Goal: Information Seeking & Learning: Learn about a topic

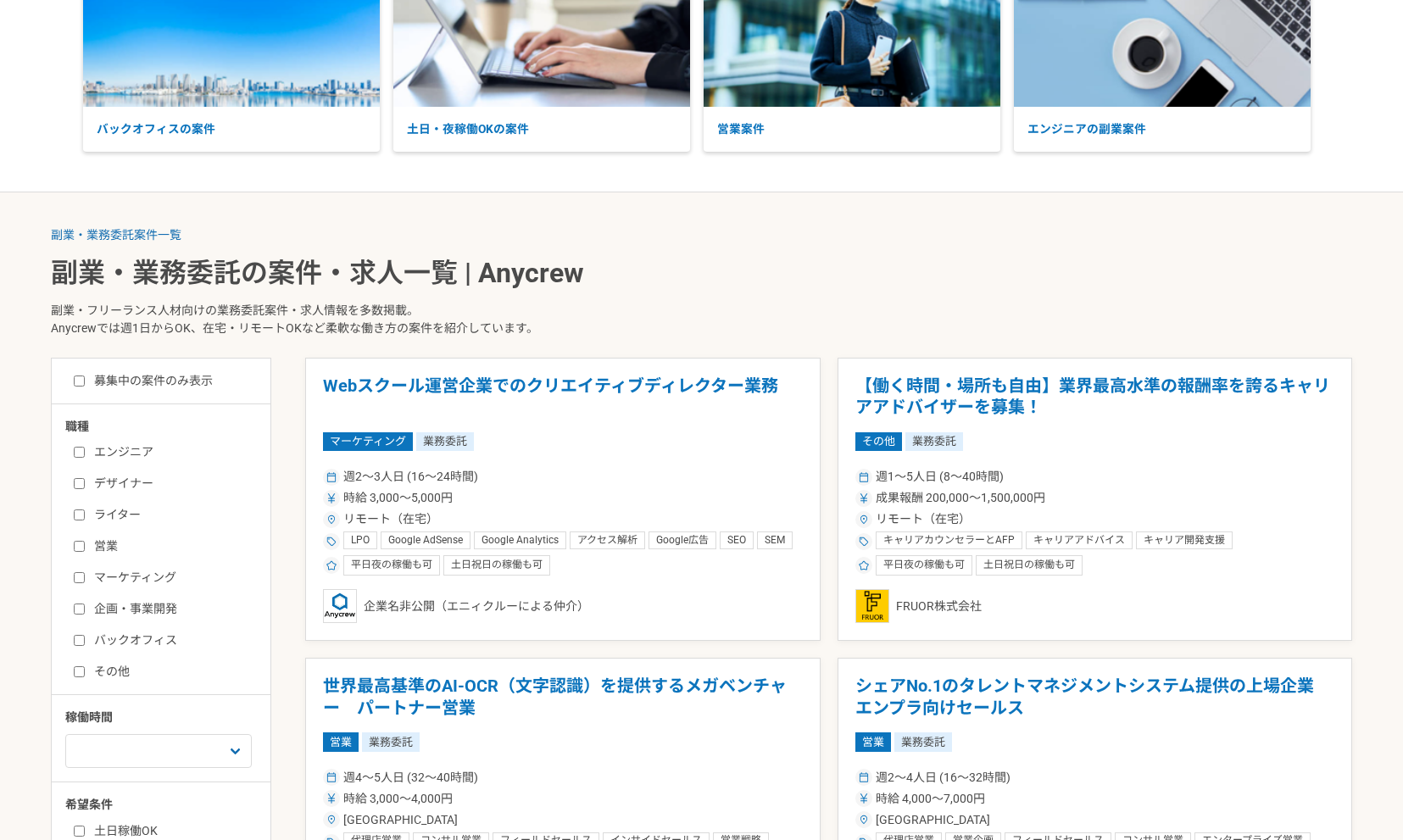
scroll to position [231, 0]
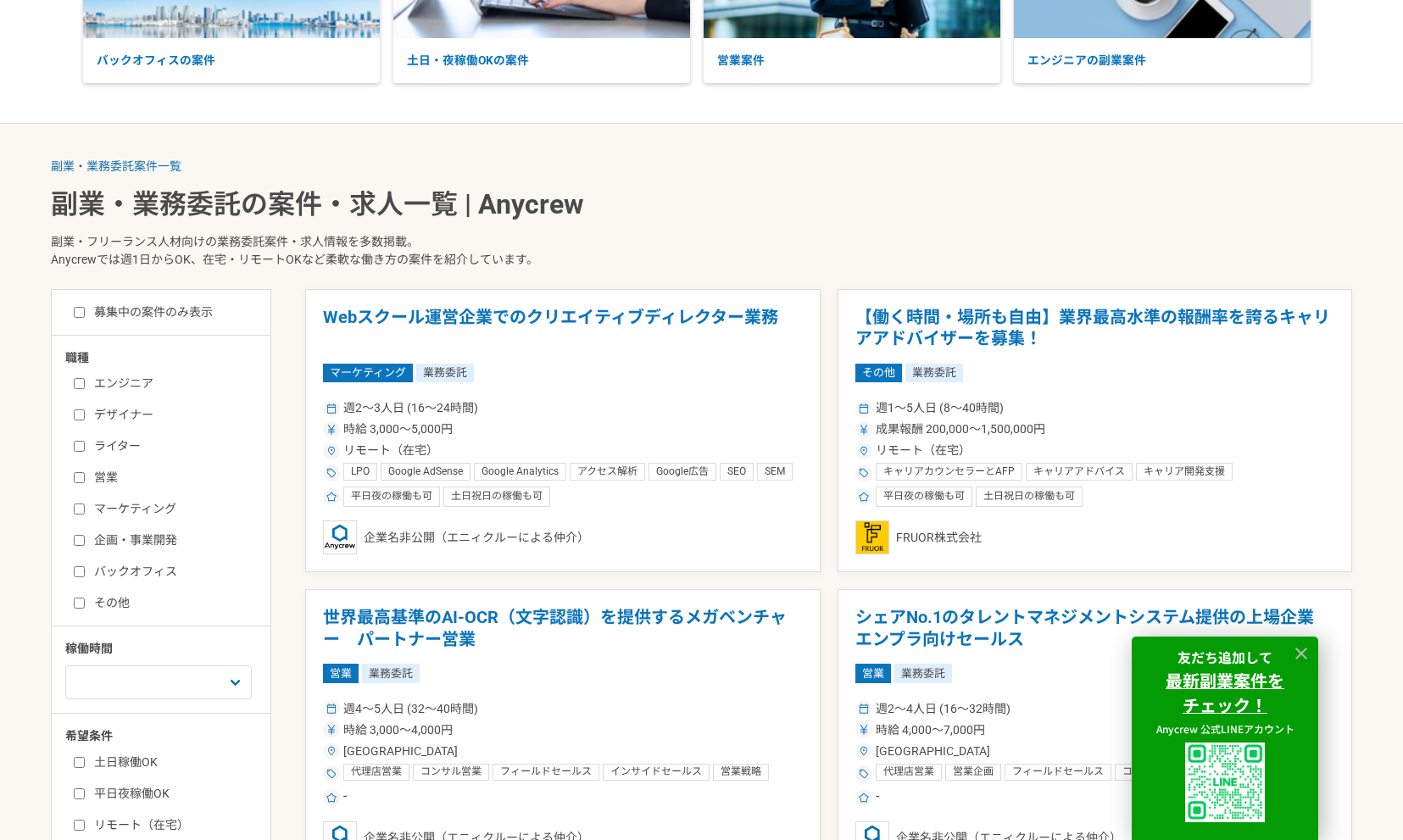
click at [103, 384] on label "エンジニア" at bounding box center [172, 383] width 195 height 18
click at [85, 384] on input "エンジニア" at bounding box center [80, 383] width 11 height 11
checkbox input "true"
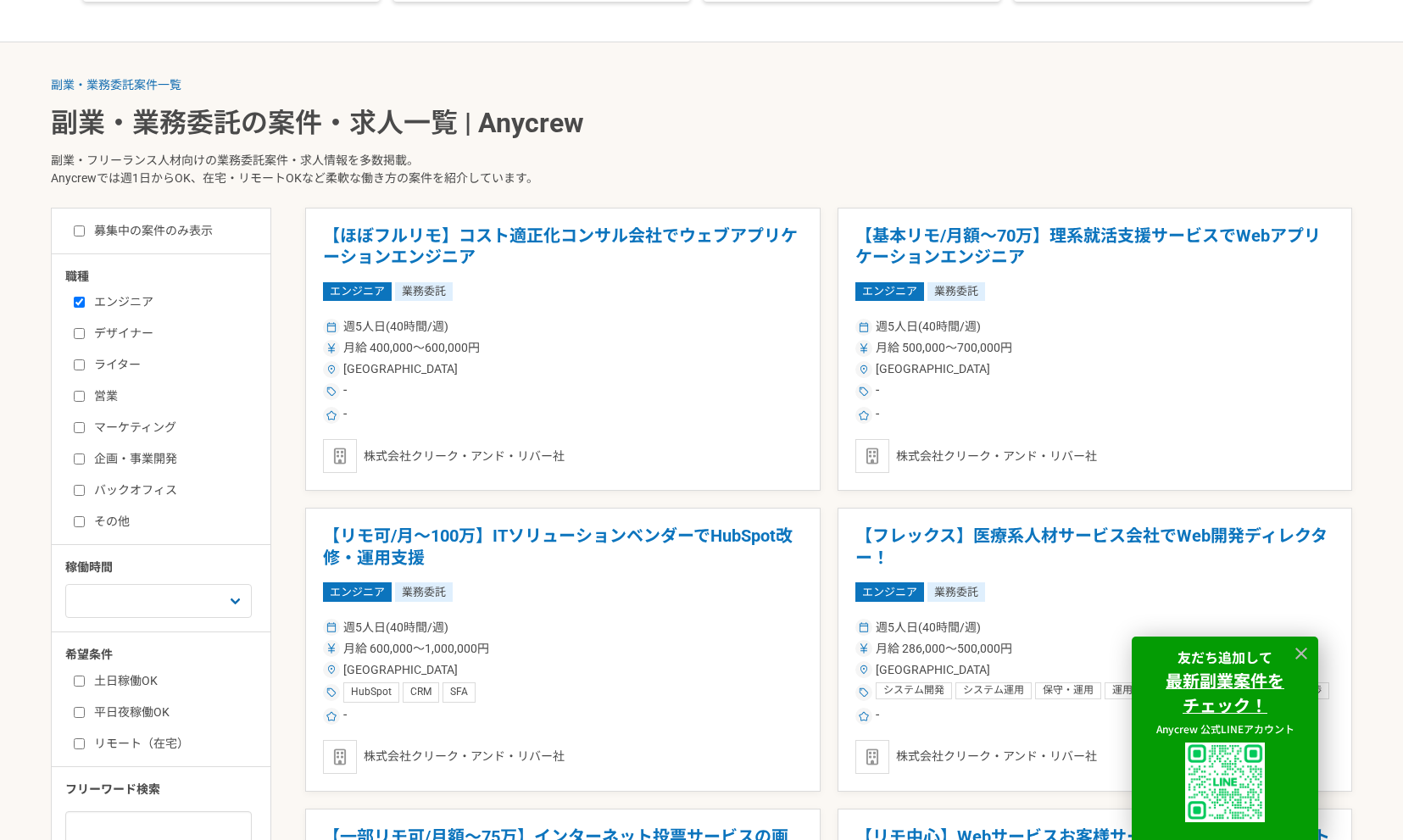
scroll to position [323, 0]
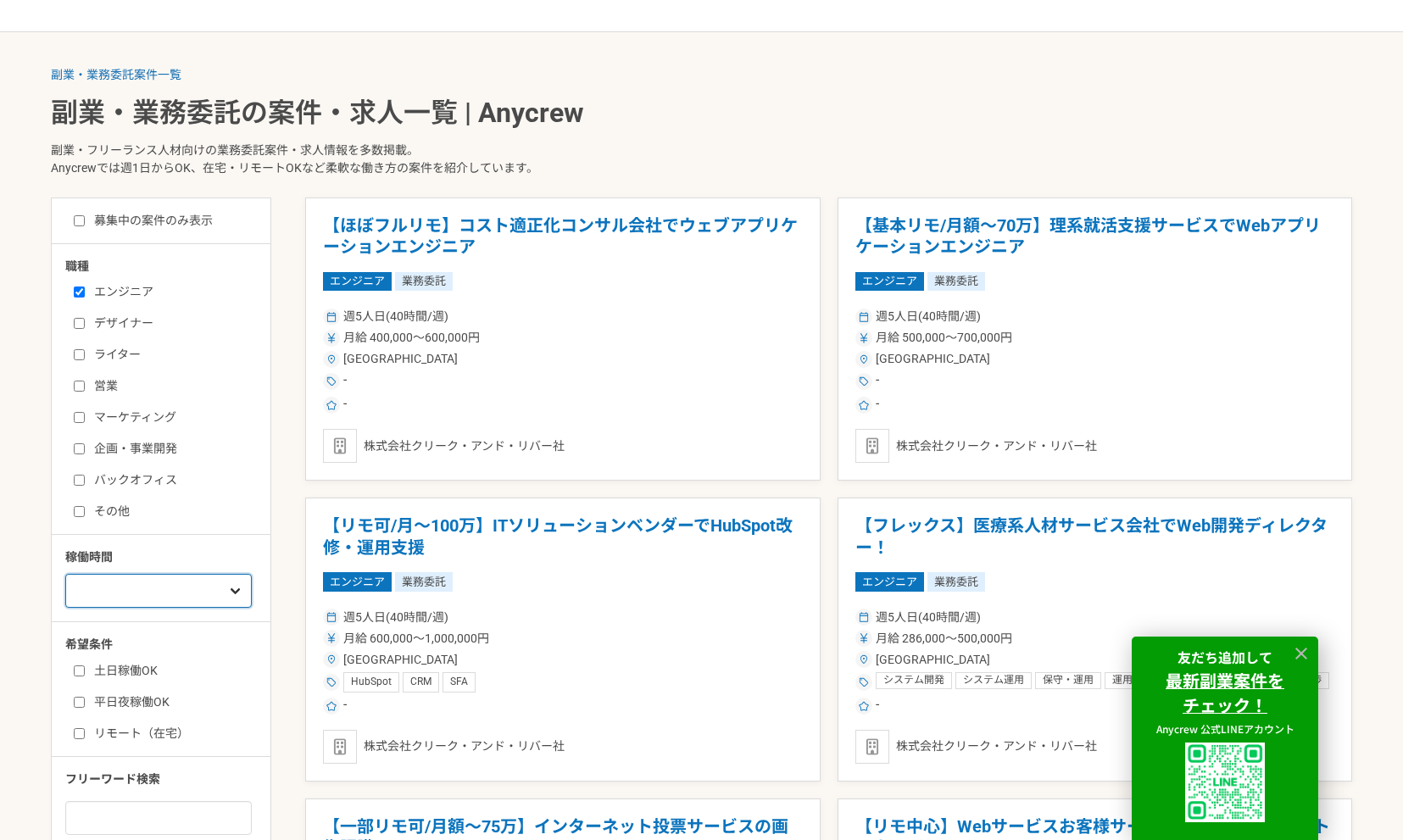
click at [217, 594] on select "週1人日（8時間）以下 週2人日（16時間）以下 週3人日（24時間）以下 週4人日（32時間）以下 週5人日（40時間）以下" at bounding box center [158, 590] width 186 height 33
click at [119, 734] on label "リモート（在宅）" at bounding box center [172, 733] width 195 height 18
click at [85, 734] on input "リモート（在宅）" at bounding box center [80, 733] width 11 height 11
checkbox input "true"
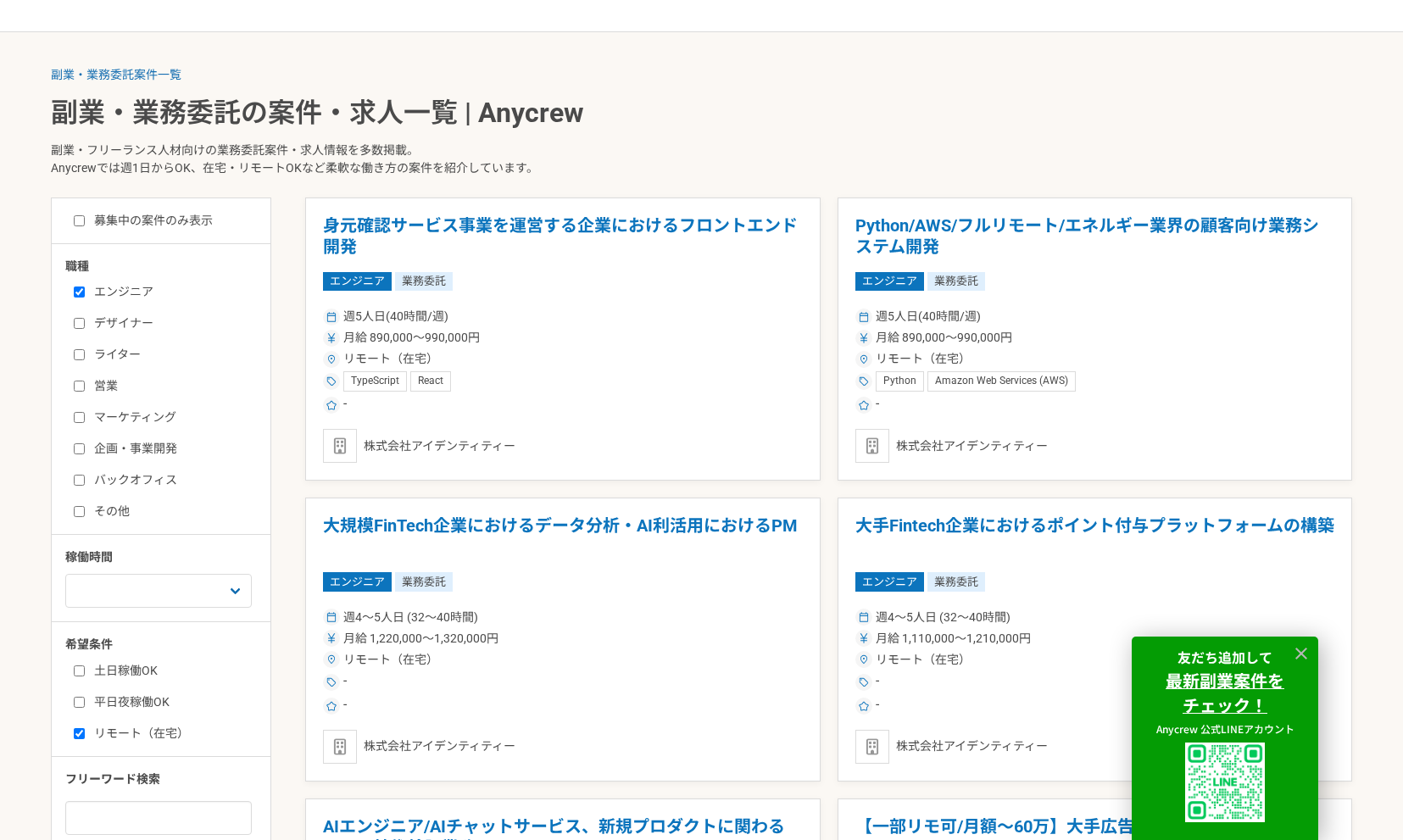
click at [120, 656] on div "土日稼働OK 平日夜稼働OK リモート（在宅）" at bounding box center [166, 698] width 204 height 86
click at [120, 666] on label "土日稼働OK" at bounding box center [172, 671] width 195 height 18
click at [85, 666] on input "土日稼働OK" at bounding box center [80, 671] width 11 height 11
checkbox input "true"
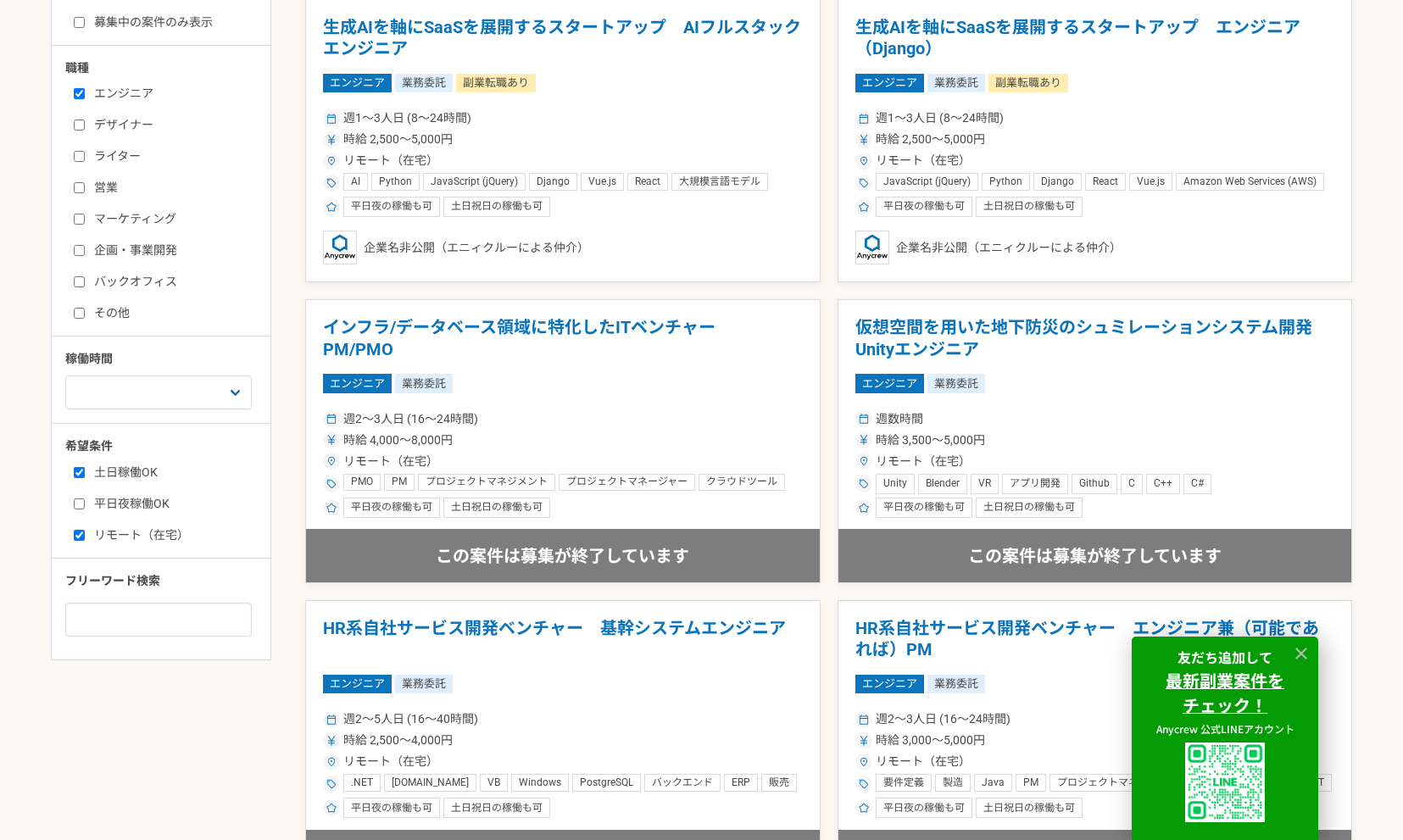
scroll to position [519, 0]
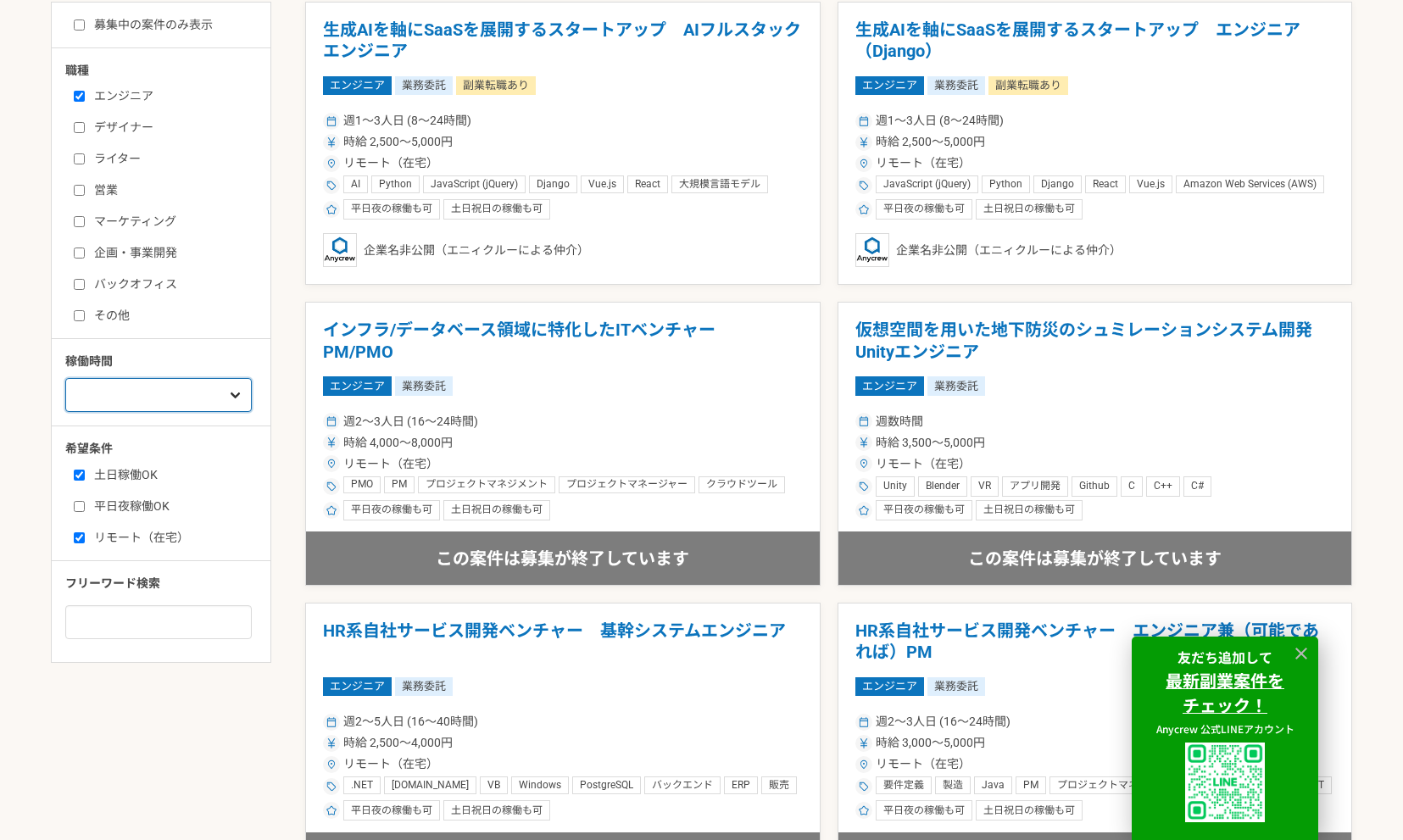
click at [175, 393] on select "週1人日（8時間）以下 週2人日（16時間）以下 週3人日（24時間）以下 週4人日（32時間）以下 週5人日（40時間）以下" at bounding box center [158, 394] width 186 height 33
select select "2"
click at [65, 378] on select "週1人日（8時間）以下 週2人日（16時間）以下 週3人日（24時間）以下 週4人日（32時間）以下 週5人日（40時間）以下" at bounding box center [158, 394] width 186 height 33
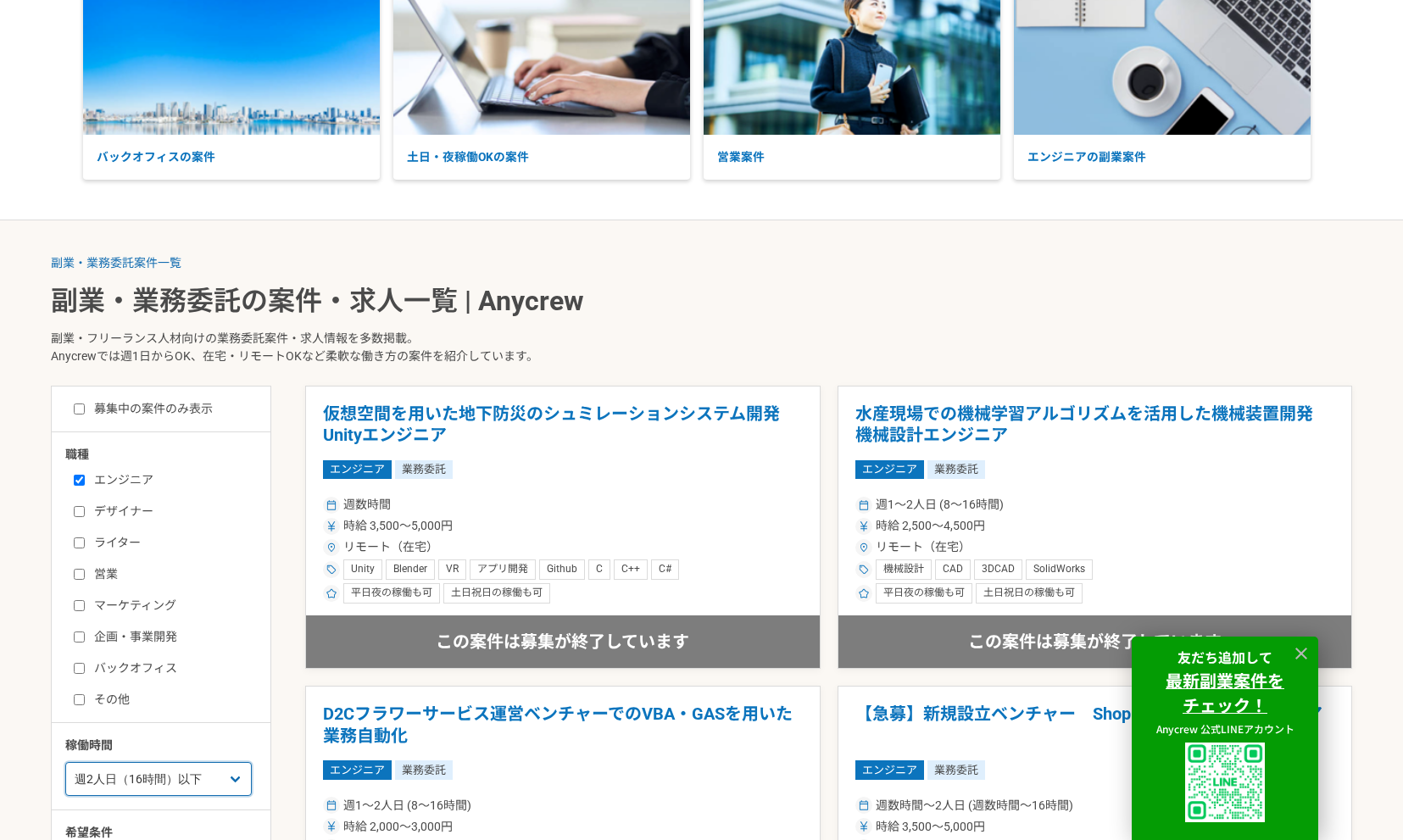
scroll to position [68, 0]
